Goal: Transaction & Acquisition: Download file/media

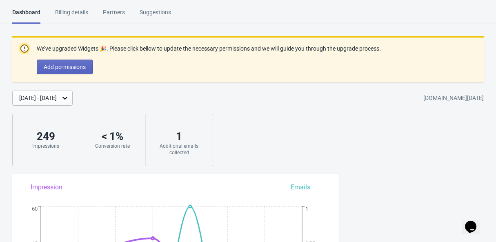
click at [73, 10] on div "Billing details" at bounding box center [71, 15] width 33 height 14
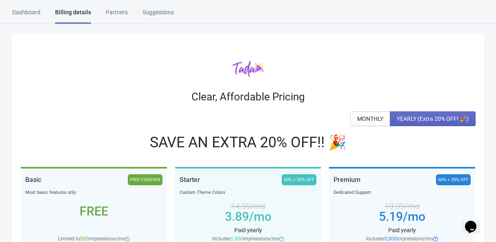
click at [26, 12] on div "Dashboard" at bounding box center [26, 15] width 28 height 14
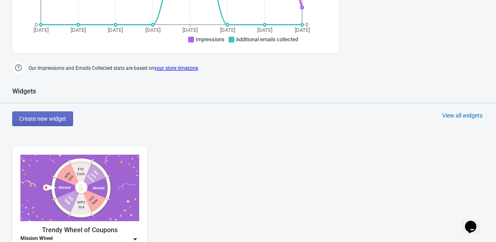
scroll to position [682, 0]
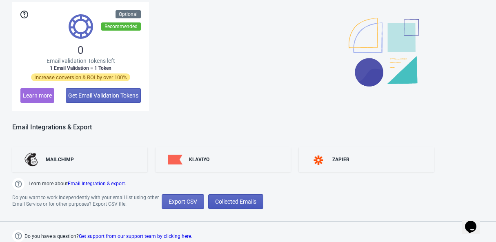
click at [252, 198] on span "Collected Emails" at bounding box center [235, 201] width 41 height 7
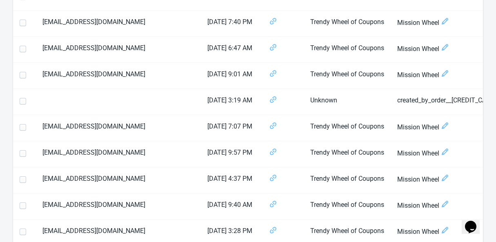
scroll to position [1278, 0]
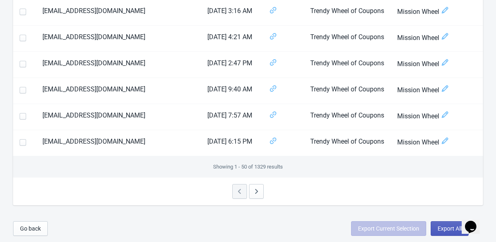
click at [441, 228] on span "Export All" at bounding box center [450, 228] width 24 height 7
select select "2025"
select select "10"
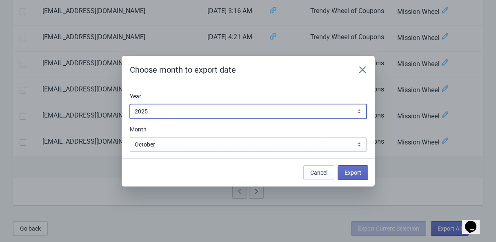
click at [176, 109] on select "2010 2011 2012 2013 2014 2015 2016 2017 2018 2019 2020 2021 2022 2023 2024 2025…" at bounding box center [248, 111] width 237 height 15
click at [130, 104] on select "2010 2011 2012 2013 2014 2015 2016 2017 2018 2019 2020 2021 2022 2023 2024 2025…" at bounding box center [248, 111] width 237 height 15
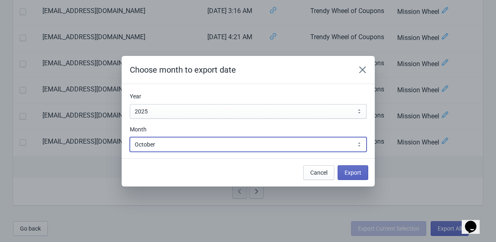
click at [306, 146] on select "January February March April May June July August September October November De…" at bounding box center [248, 144] width 237 height 15
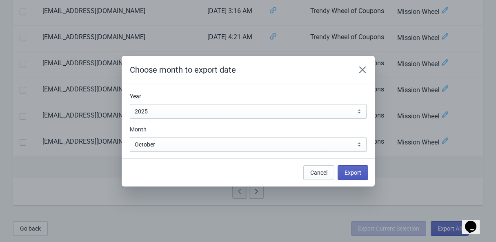
click at [356, 171] on span "Export" at bounding box center [353, 172] width 17 height 7
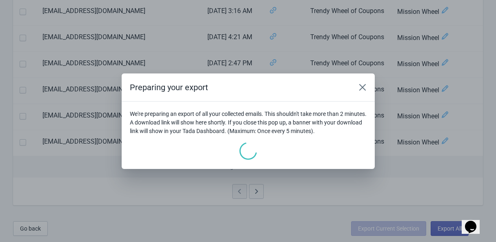
scroll to position [0, 0]
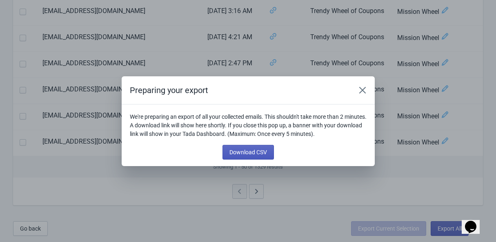
click at [247, 151] on span "Download CSV" at bounding box center [249, 152] width 38 height 7
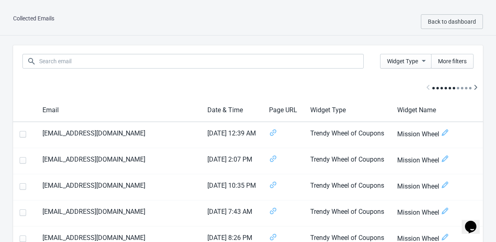
scroll to position [1278, 0]
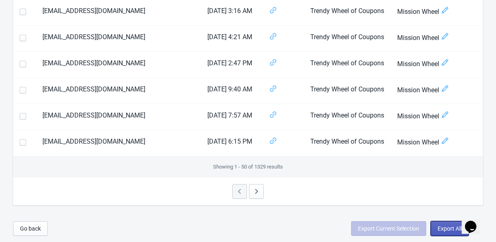
click at [442, 227] on span "Export All" at bounding box center [450, 228] width 24 height 7
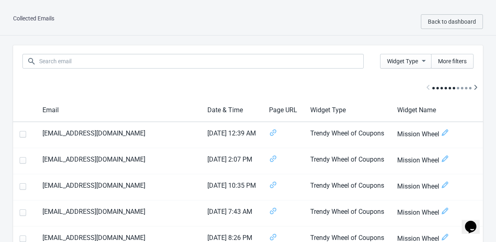
select select "2025"
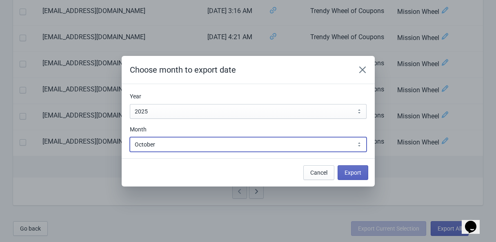
click at [223, 145] on select "January February March April May June July August September October November De…" at bounding box center [248, 144] width 237 height 15
select select "9"
click at [130, 137] on select "January February March April May June July August September October November De…" at bounding box center [248, 144] width 237 height 15
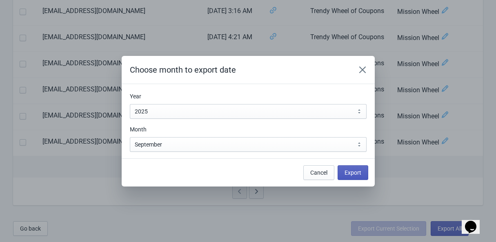
click at [347, 173] on span "Export" at bounding box center [353, 172] width 17 height 7
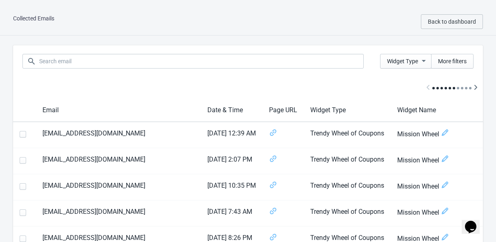
scroll to position [1278, 0]
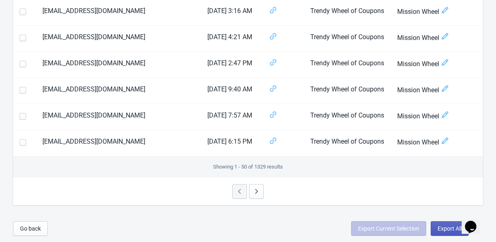
click at [446, 232] on span "Export All" at bounding box center [450, 228] width 24 height 7
select select "2025"
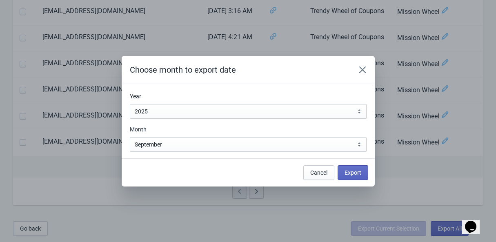
scroll to position [0, 0]
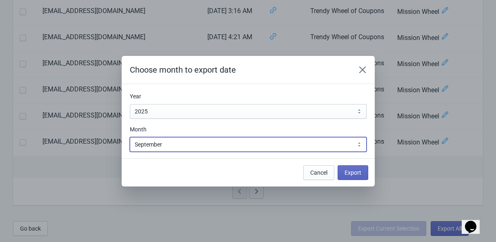
click at [192, 146] on select "January February March April May June July August September October November De…" at bounding box center [248, 144] width 237 height 15
select select "8"
click at [130, 137] on select "January February March April May June July August September October November De…" at bounding box center [248, 144] width 237 height 15
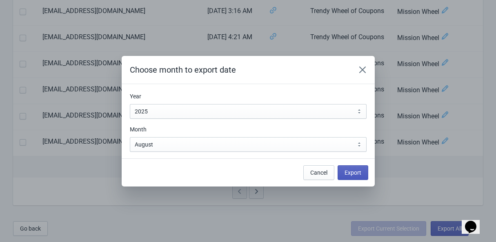
click at [355, 170] on span "Export" at bounding box center [353, 172] width 17 height 7
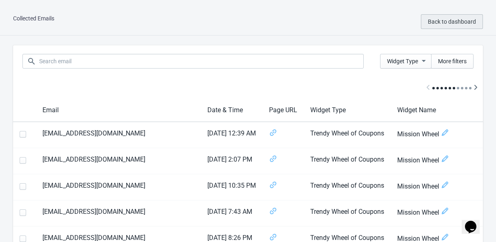
click at [457, 20] on span "Back to dashboard" at bounding box center [452, 21] width 48 height 7
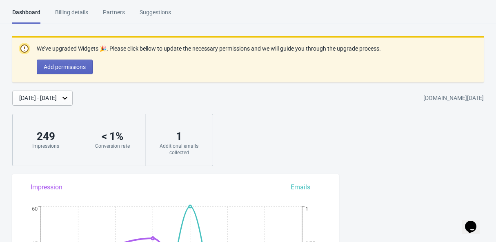
click at [73, 7] on html "Dashboard Billing details Partners Suggestions Dashboard Billing details Partne…" at bounding box center [248, 121] width 496 height 242
click at [73, 9] on div "Billing details" at bounding box center [71, 15] width 33 height 14
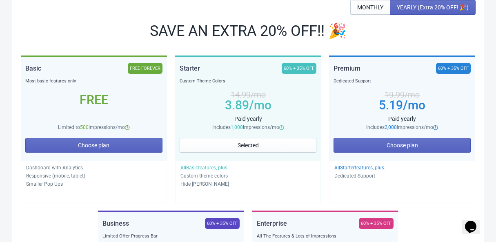
scroll to position [111, 0]
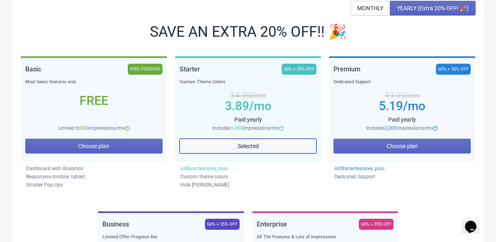
click at [260, 143] on button "Selected" at bounding box center [248, 146] width 137 height 15
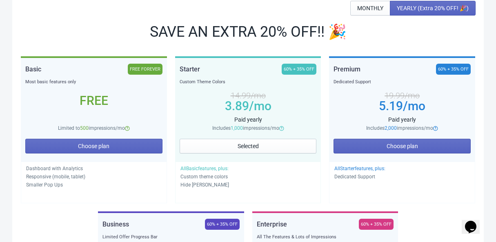
click at [291, 69] on div "60% + 35% OFF" at bounding box center [299, 69] width 35 height 11
click at [250, 146] on span "Selected" at bounding box center [248, 146] width 21 height 7
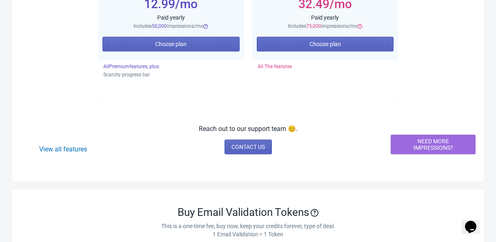
scroll to position [0, 0]
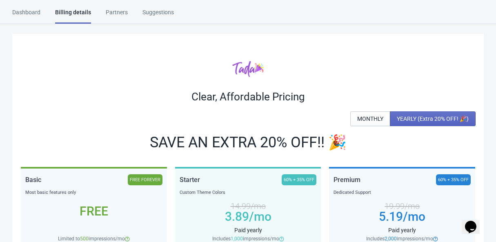
click at [125, 10] on div "Partners" at bounding box center [117, 15] width 22 height 14
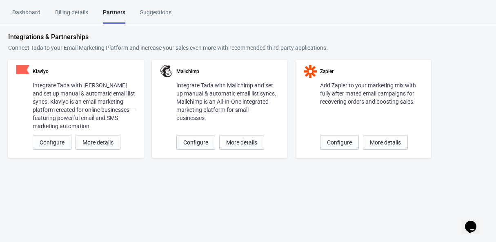
click at [168, 13] on div "Suggestions" at bounding box center [155, 15] width 31 height 14
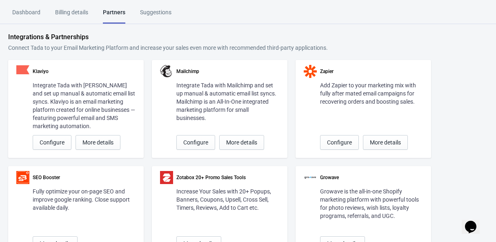
click at [25, 12] on div "Dashboard" at bounding box center [26, 15] width 28 height 14
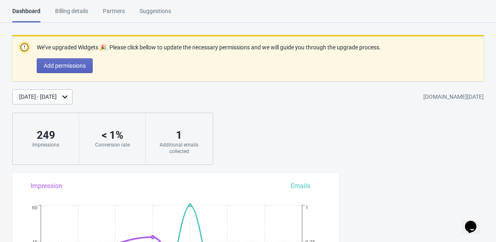
scroll to position [2, 0]
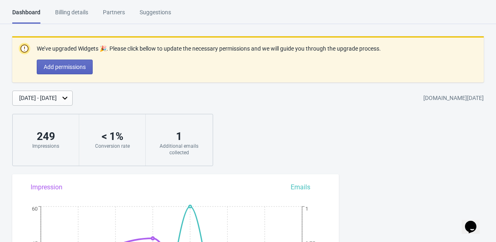
click at [67, 10] on div "Billing details" at bounding box center [71, 15] width 33 height 14
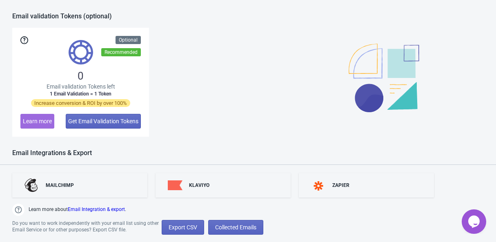
scroll to position [682, 0]
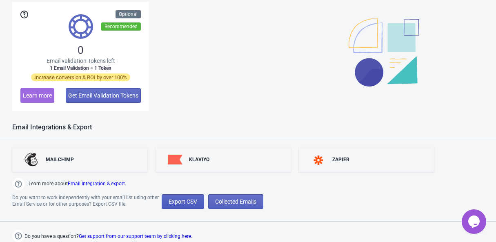
click at [178, 204] on span "Export CSV" at bounding box center [183, 201] width 29 height 7
select select "2025"
select select "10"
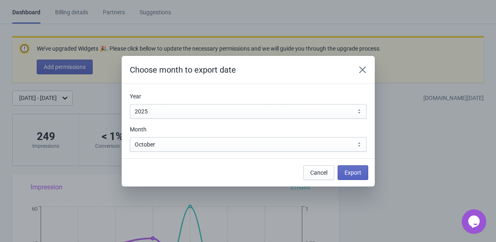
scroll to position [0, 0]
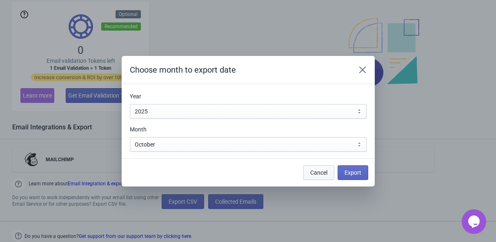
click at [314, 173] on span "Cancel" at bounding box center [318, 172] width 17 height 7
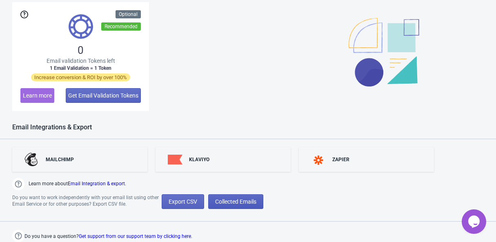
click at [238, 200] on span "Collected Emails" at bounding box center [235, 201] width 41 height 7
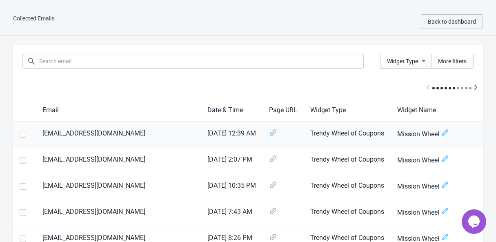
click at [20, 134] on span at bounding box center [23, 134] width 7 height 7
click at [20, 134] on input "checkbox" at bounding box center [20, 138] width 0 height 15
click at [20, 134] on span at bounding box center [23, 134] width 7 height 7
click at [20, 134] on input "checkbox" at bounding box center [20, 138] width 0 height 15
click at [24, 135] on span at bounding box center [23, 134] width 7 height 7
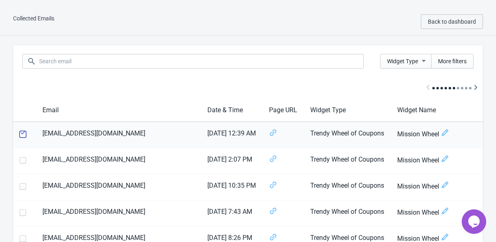
click at [20, 135] on input "checkbox" at bounding box center [20, 138] width 0 height 15
click at [24, 135] on span at bounding box center [23, 134] width 7 height 7
click at [20, 135] on input "checkbox" at bounding box center [20, 138] width 0 height 15
checkbox input "false"
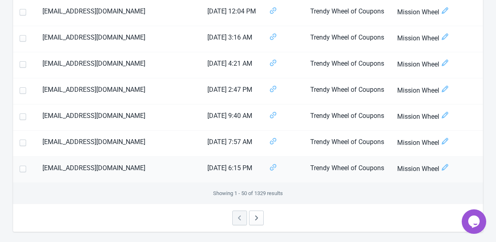
scroll to position [1278, 0]
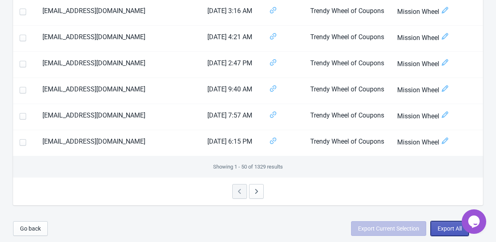
click at [439, 227] on span "Export All" at bounding box center [450, 228] width 24 height 7
select select "2025"
select select "10"
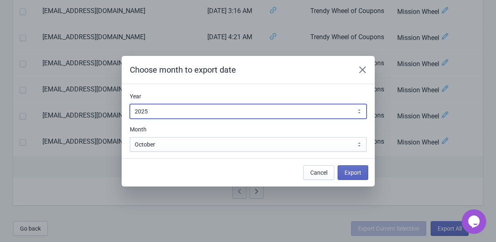
click at [191, 108] on select "2010 2011 2012 2013 2014 2015 2016 2017 2018 2019 2020 2021 2022 2023 2024 2025…" at bounding box center [248, 111] width 237 height 15
select select "2024"
click at [130, 104] on select "2010 2011 2012 2013 2014 2015 2016 2017 2018 2019 2020 2021 2022 2023 2024 2025…" at bounding box center [248, 111] width 237 height 15
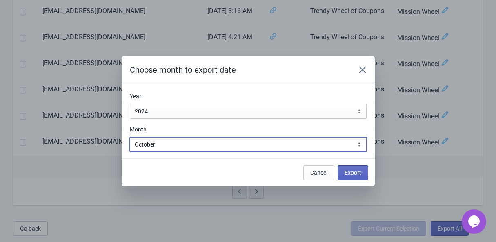
click at [198, 141] on select "January February March April May June July August September October November De…" at bounding box center [248, 144] width 237 height 15
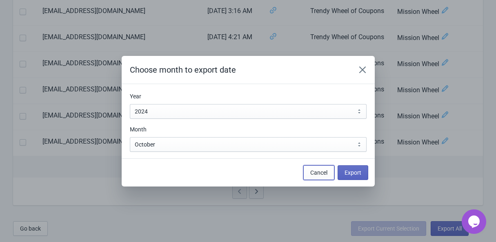
click at [322, 175] on span "Cancel" at bounding box center [318, 172] width 17 height 7
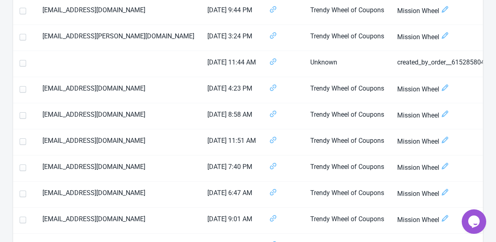
scroll to position [0, 0]
